Goal: Task Accomplishment & Management: Manage account settings

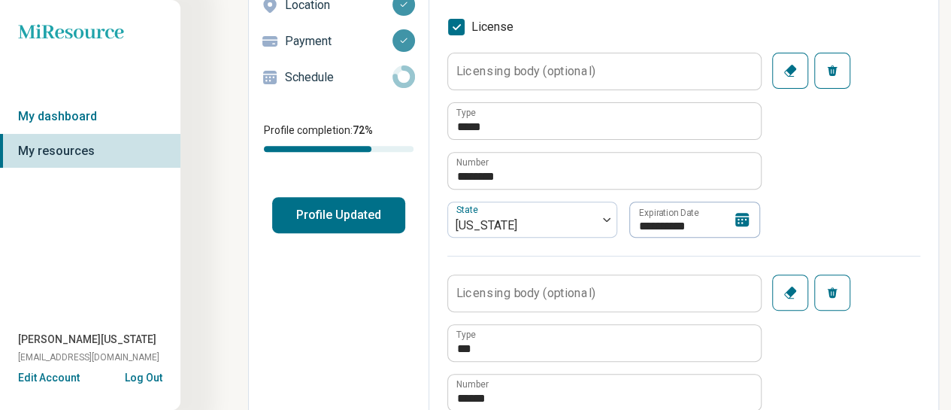
scroll to position [223, 0]
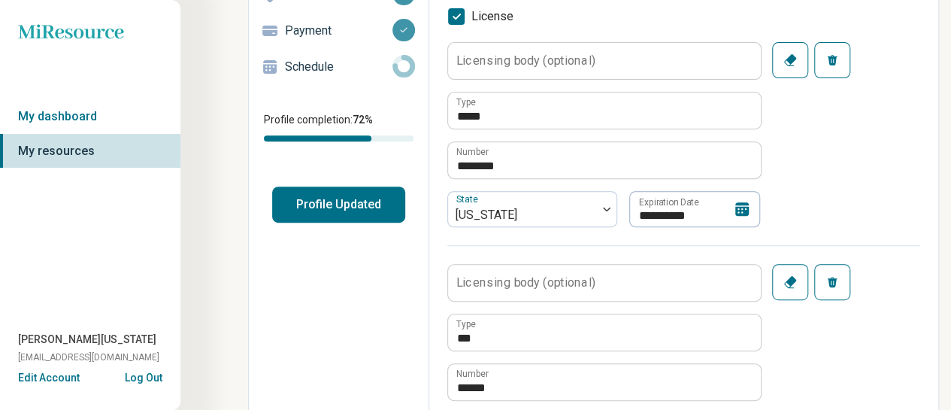
click at [743, 205] on icon at bounding box center [743, 209] width 14 height 14
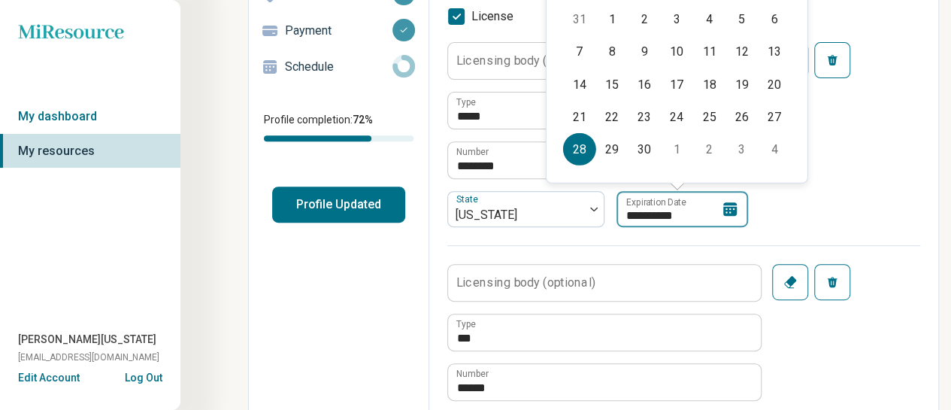
click at [680, 213] on input "**********" at bounding box center [683, 209] width 132 height 36
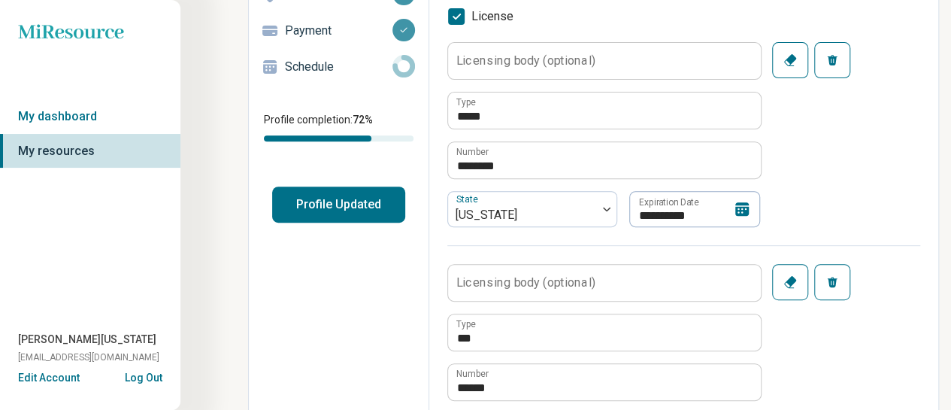
click at [725, 211] on div "**********" at bounding box center [695, 209] width 131 height 36
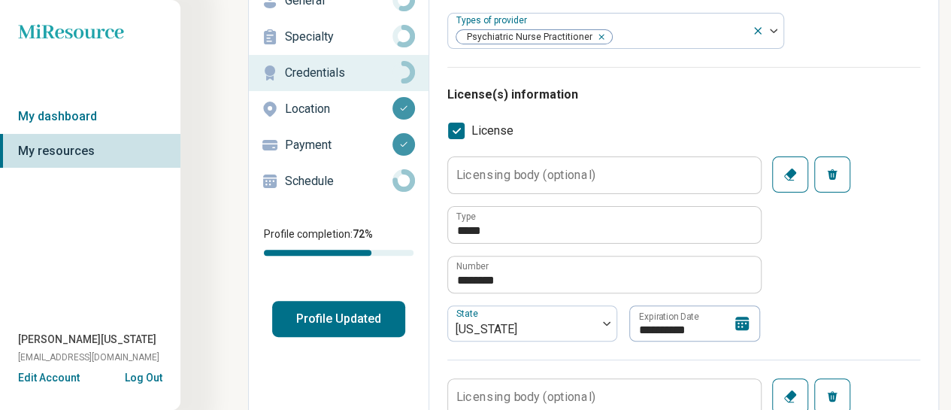
scroll to position [114, 0]
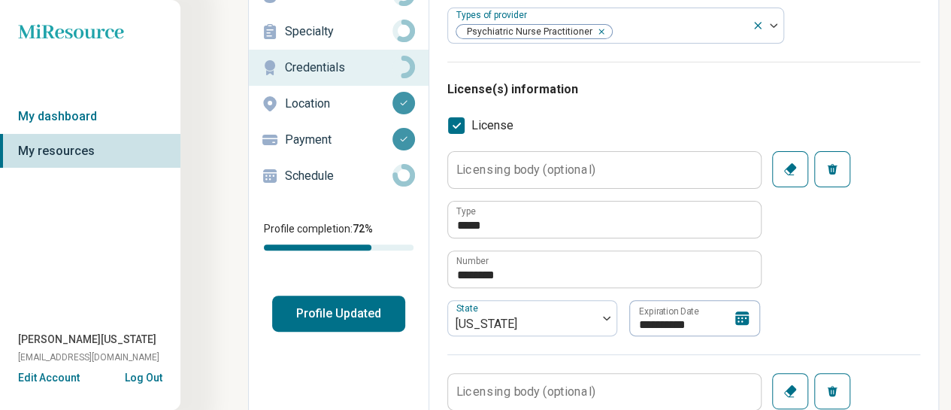
click at [745, 323] on icon at bounding box center [742, 318] width 18 height 18
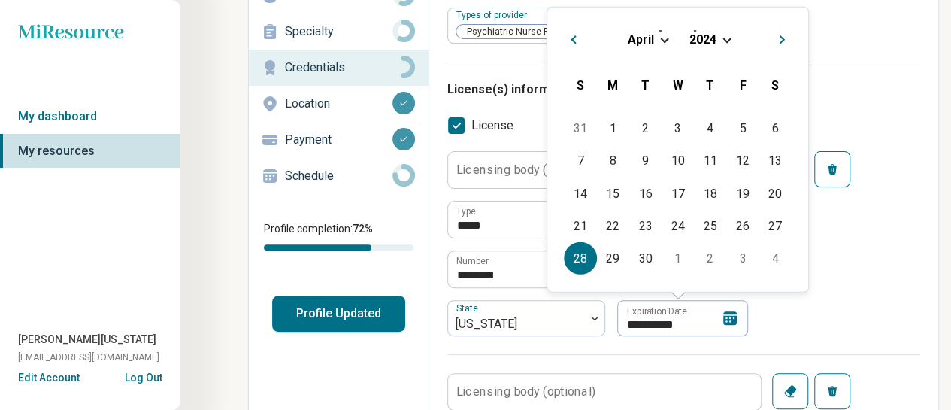
click at [722, 40] on div "[DATE]" at bounding box center [678, 39] width 237 height 16
click at [724, 40] on span "Choose Date" at bounding box center [727, 39] width 8 height 8
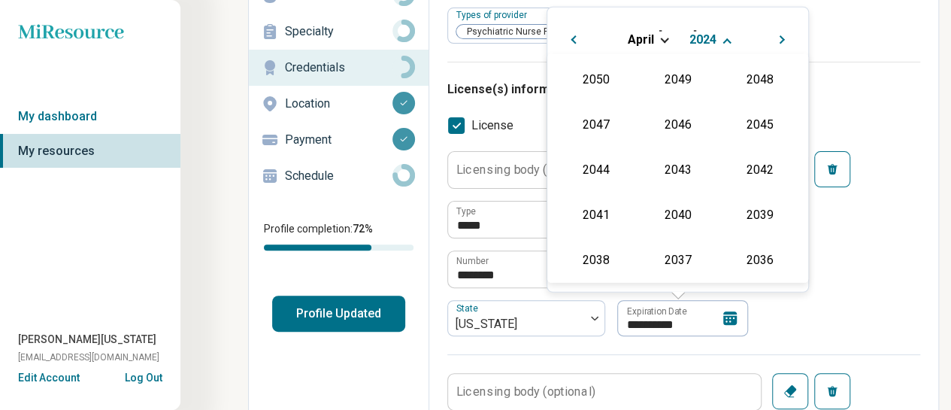
scroll to position [272, 0]
click at [593, 168] on div "2026" at bounding box center [596, 167] width 73 height 27
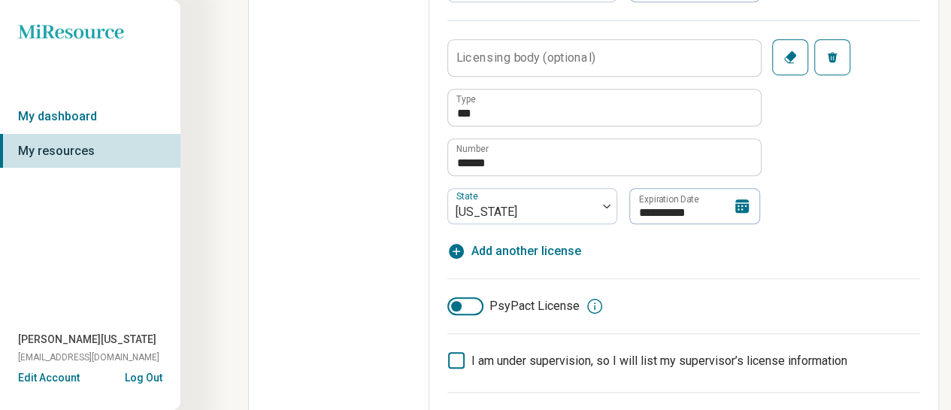
scroll to position [440, 0]
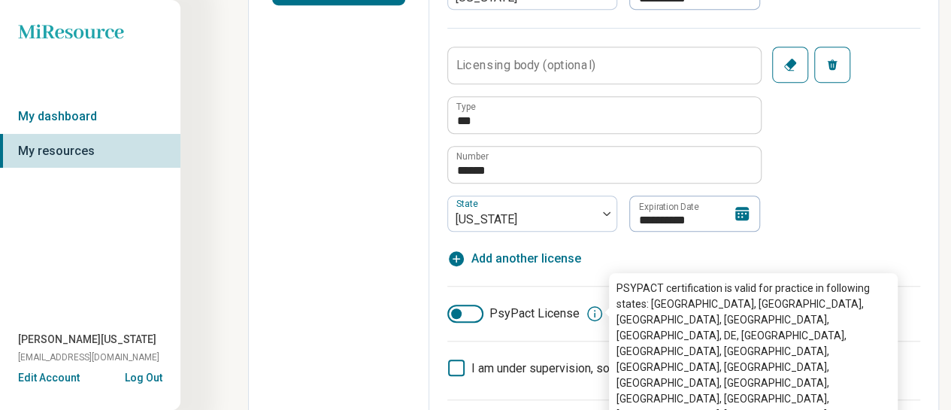
click at [593, 307] on icon at bounding box center [595, 314] width 18 height 18
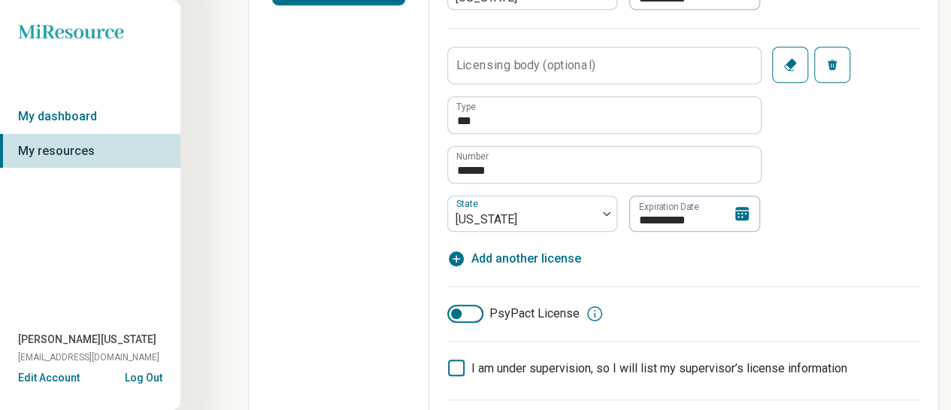
click at [919, 250] on div "**********" at bounding box center [684, 46] width 473 height 443
drag, startPoint x: 960, startPoint y: 144, endPoint x: 956, endPoint y: 132, distance: 13.3
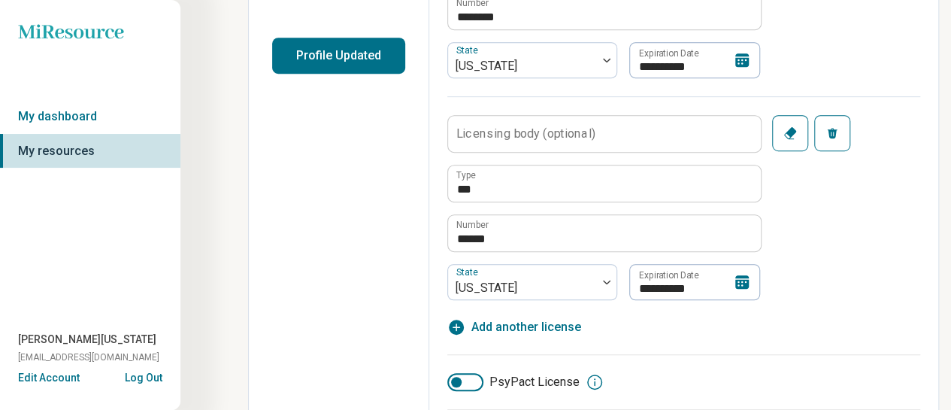
scroll to position [369, 0]
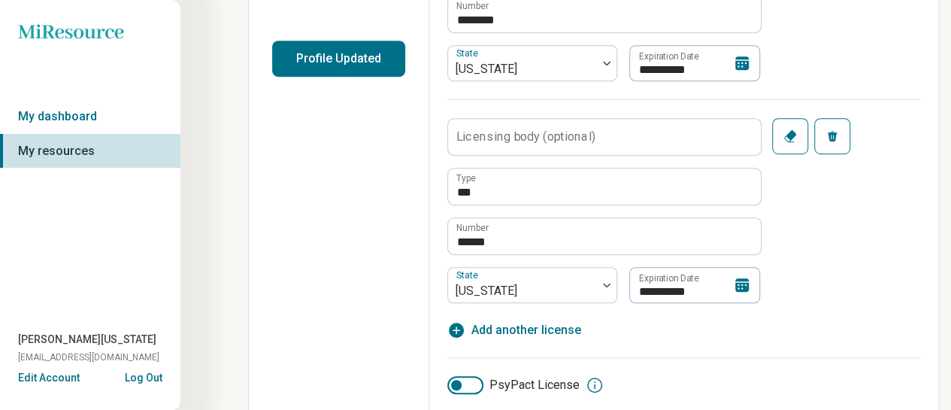
click at [837, 132] on icon "button" at bounding box center [833, 136] width 12 height 12
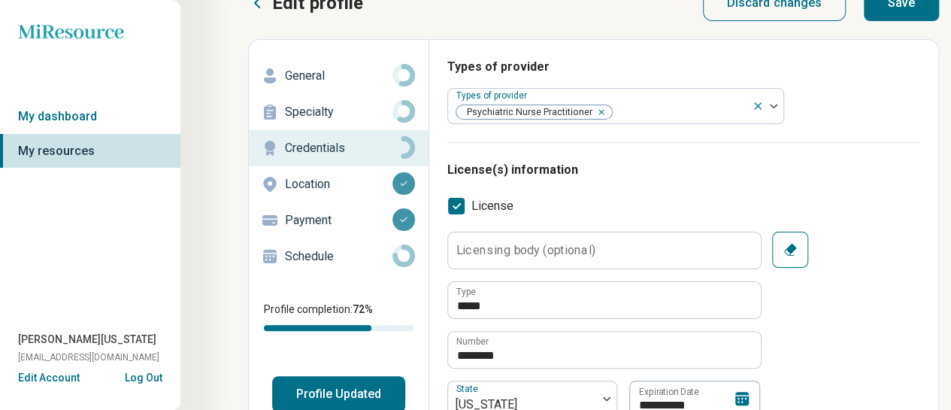
scroll to position [0, 0]
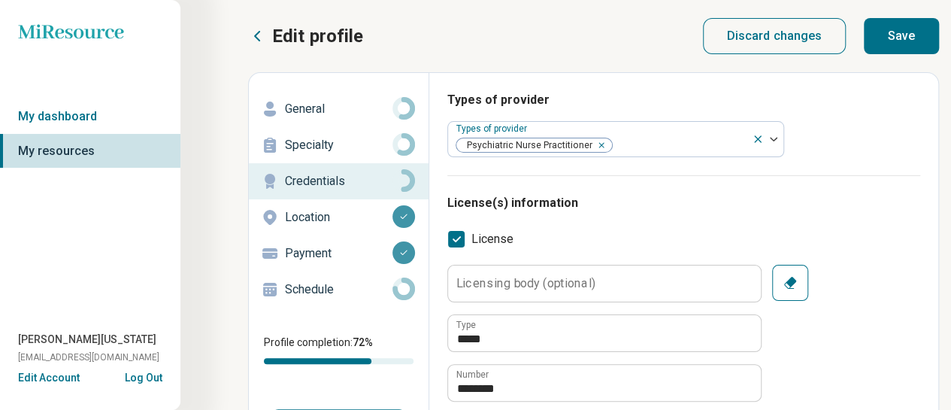
click at [897, 21] on button "Save" at bounding box center [901, 36] width 75 height 36
click at [904, 41] on button "Save" at bounding box center [901, 36] width 75 height 36
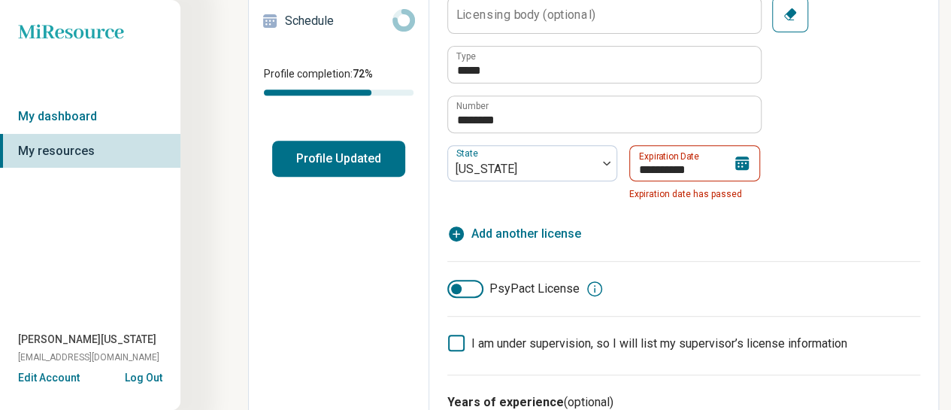
scroll to position [278, 0]
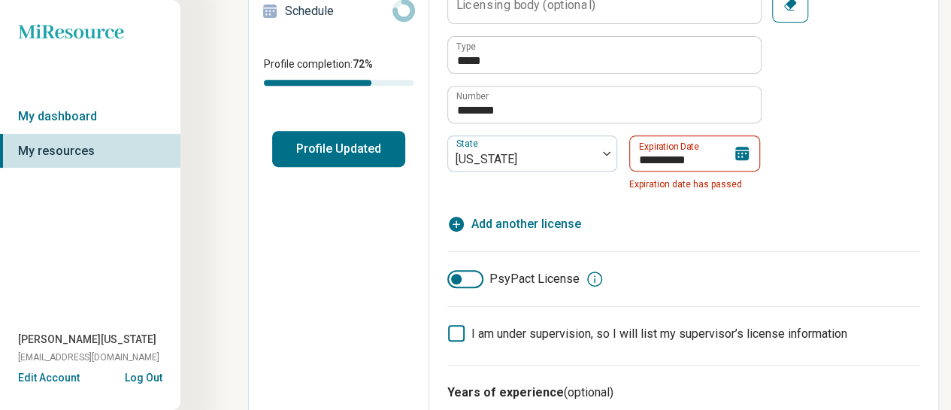
click at [362, 153] on button "Profile Updated" at bounding box center [338, 149] width 133 height 36
type textarea "*"
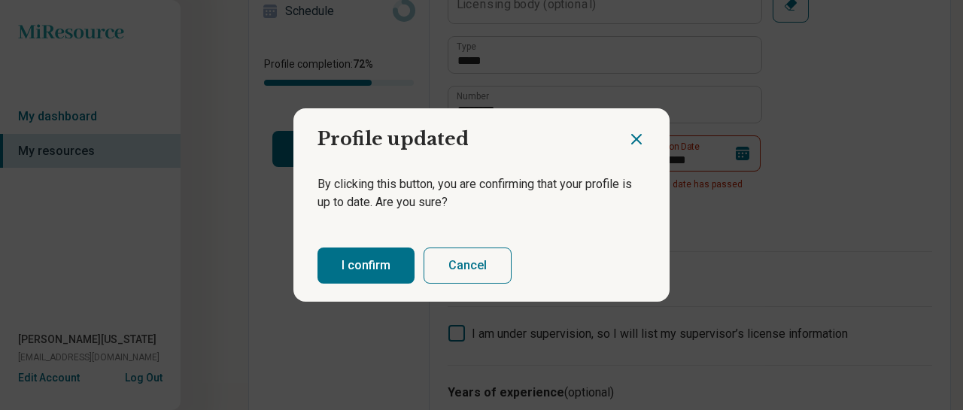
click at [379, 263] on button "I confirm" at bounding box center [365, 265] width 97 height 36
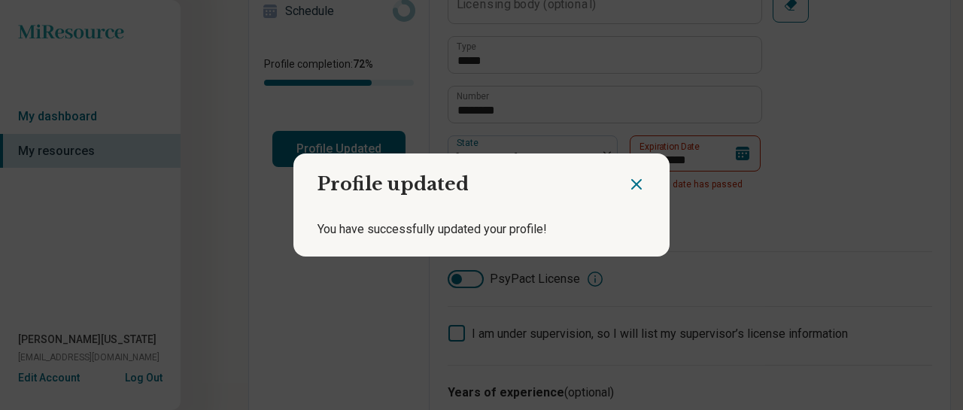
click at [630, 180] on icon "Close dialog" at bounding box center [636, 184] width 18 height 18
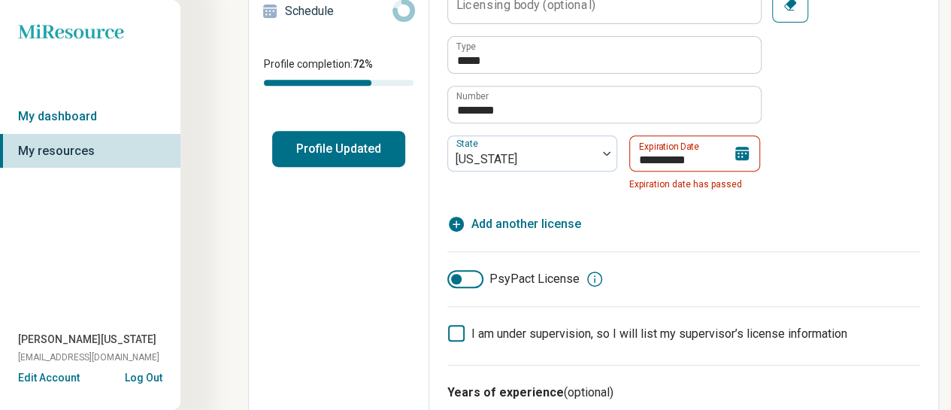
click at [745, 153] on icon at bounding box center [743, 154] width 14 height 14
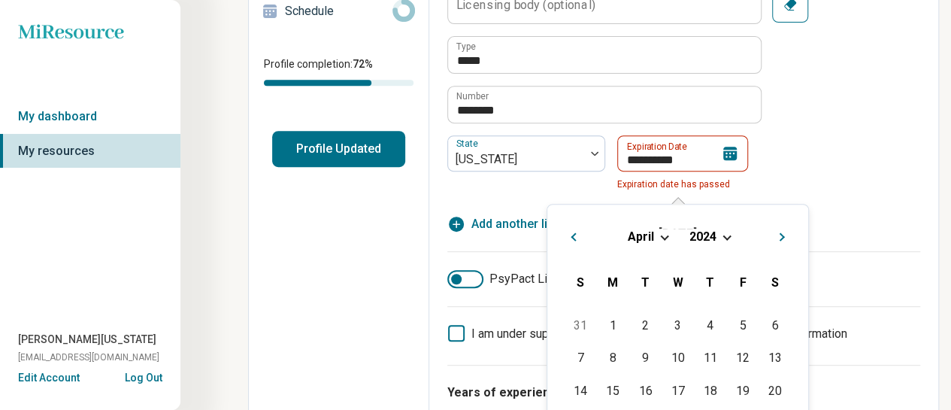
click at [722, 241] on div "[DATE]" at bounding box center [678, 237] width 237 height 16
drag, startPoint x: 722, startPoint y: 241, endPoint x: 781, endPoint y: 235, distance: 59.7
click at [781, 235] on div "Previous Month Next Month [DATE] [DATE] S M T W T F S 31 1 2 3 4 5 6 7 8 9 10 1…" at bounding box center [678, 347] width 263 height 286
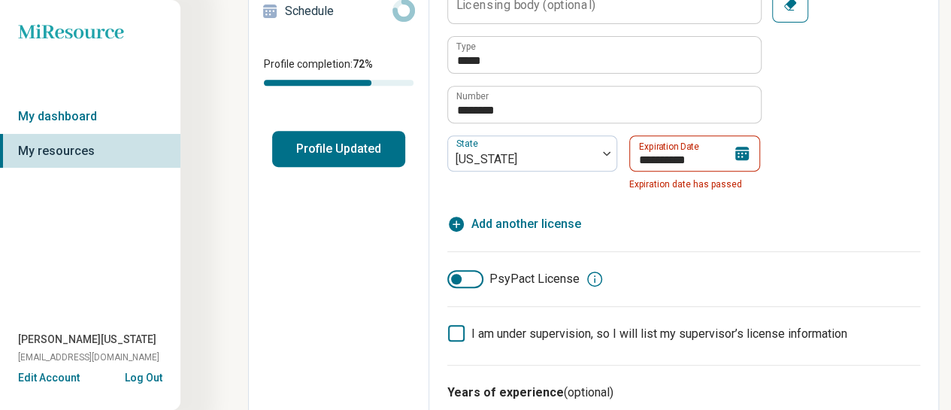
drag, startPoint x: 948, startPoint y: 125, endPoint x: 940, endPoint y: 161, distance: 37.0
click at [745, 160] on icon at bounding box center [742, 153] width 18 height 18
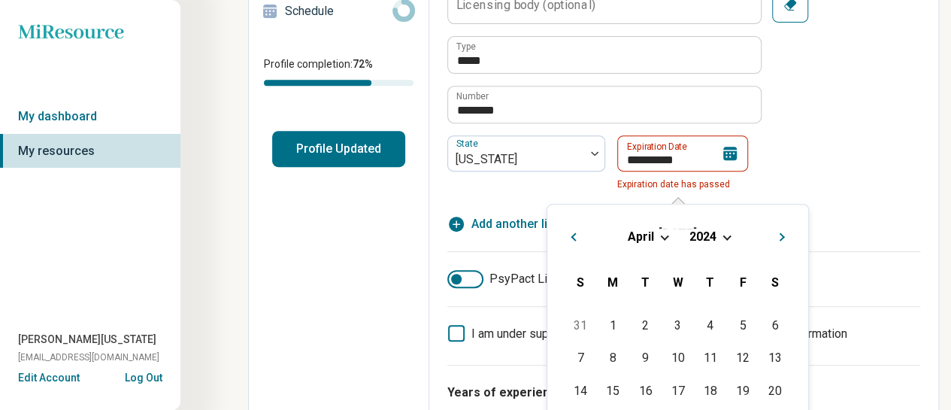
click at [727, 235] on span "Choose Date" at bounding box center [727, 236] width 8 height 8
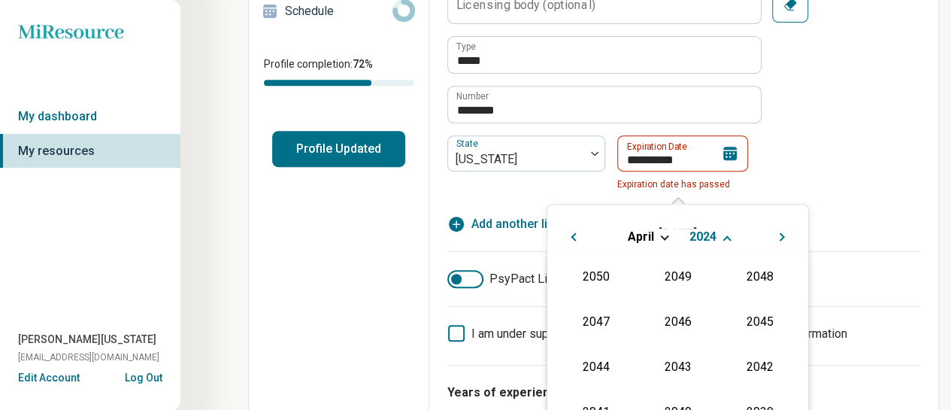
scroll to position [272, 0]
click at [596, 362] on div "2026" at bounding box center [596, 365] width 73 height 27
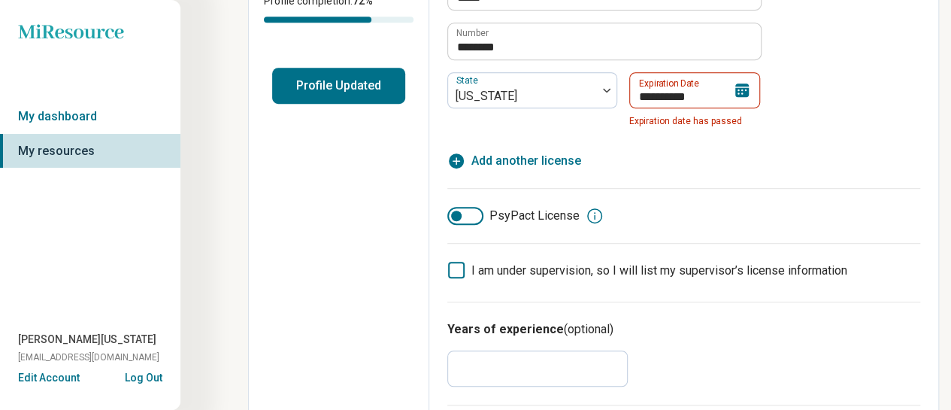
scroll to position [344, 0]
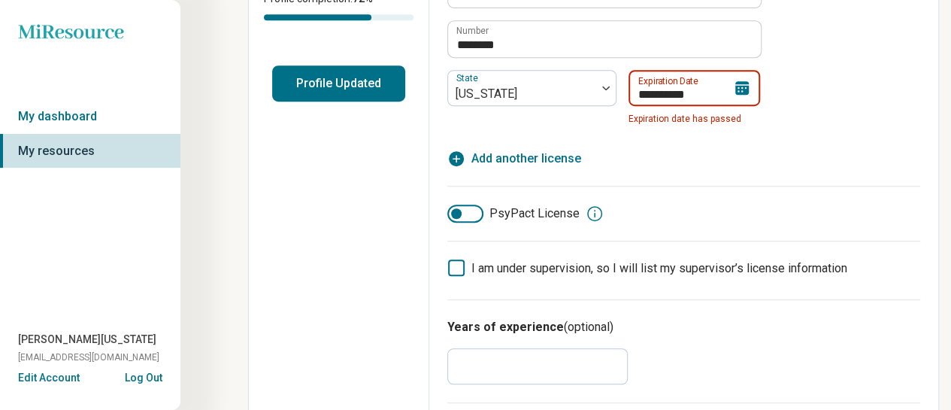
click at [704, 91] on input "**********" at bounding box center [695, 88] width 132 height 36
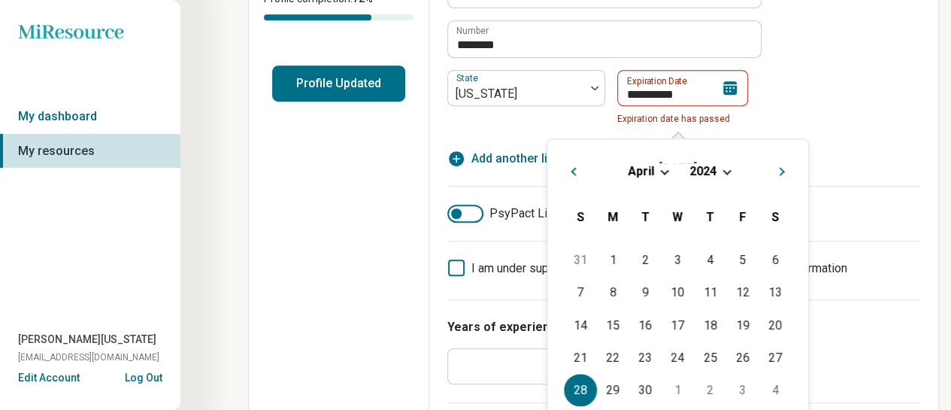
click at [727, 171] on div "[DATE]" at bounding box center [678, 171] width 237 height 16
click at [727, 171] on span "Choose Date" at bounding box center [727, 170] width 8 height 8
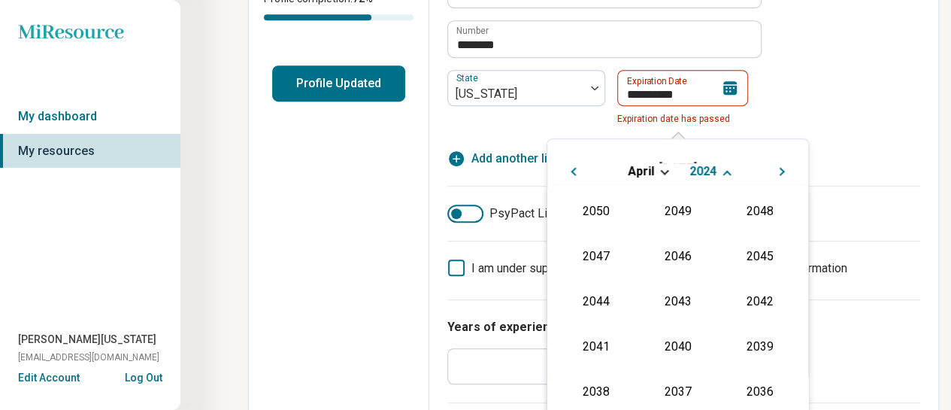
scroll to position [272, 0]
click at [609, 293] on div "2026" at bounding box center [596, 300] width 73 height 27
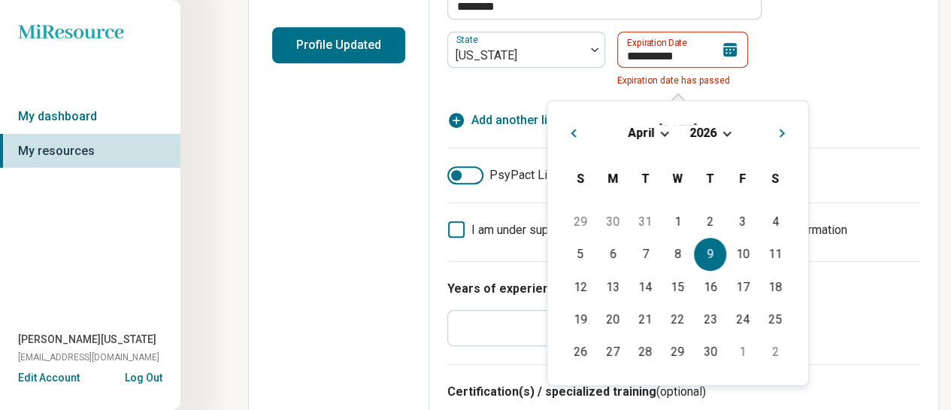
scroll to position [381, 0]
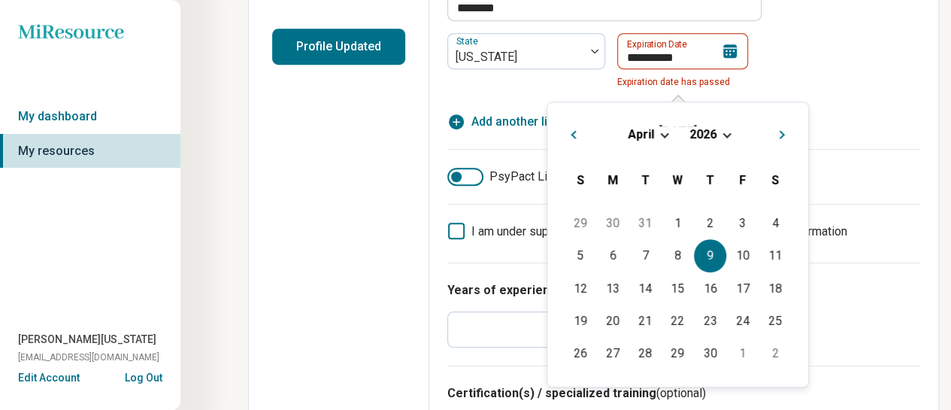
type input "**********"
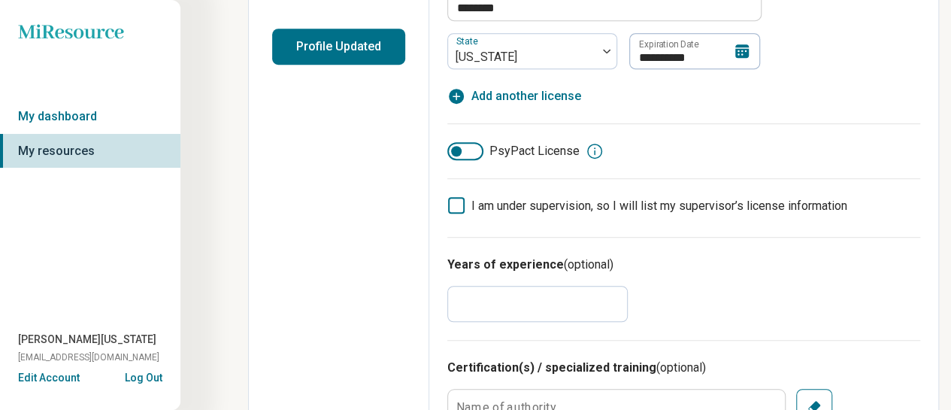
click at [319, 40] on button "Profile Updated" at bounding box center [338, 47] width 133 height 36
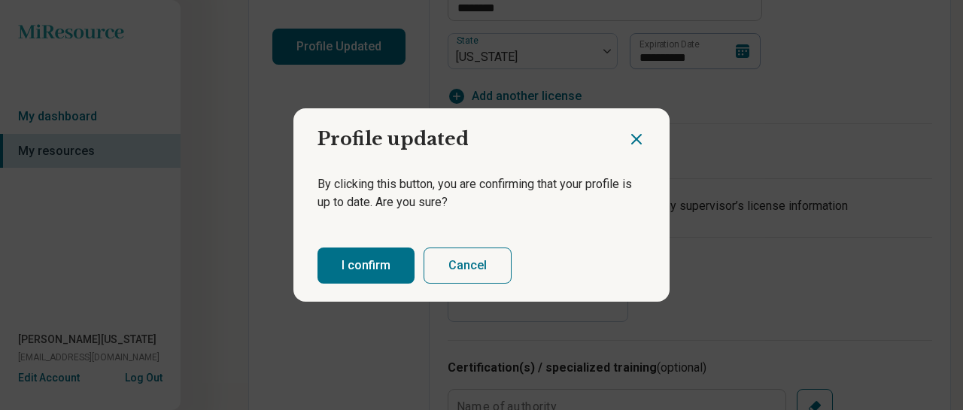
click at [379, 278] on button "I confirm" at bounding box center [365, 265] width 97 height 36
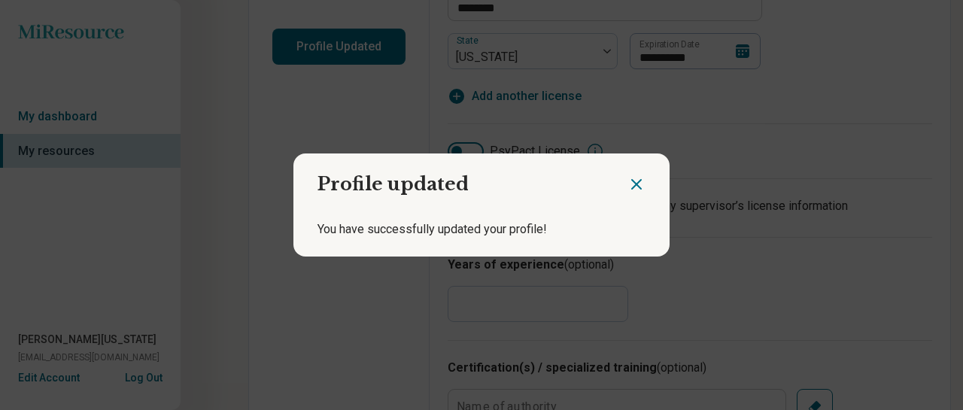
click at [632, 173] on div at bounding box center [648, 178] width 42 height 50
click at [632, 180] on icon "Close dialog" at bounding box center [636, 184] width 9 height 9
